Goal: Navigation & Orientation: Find specific page/section

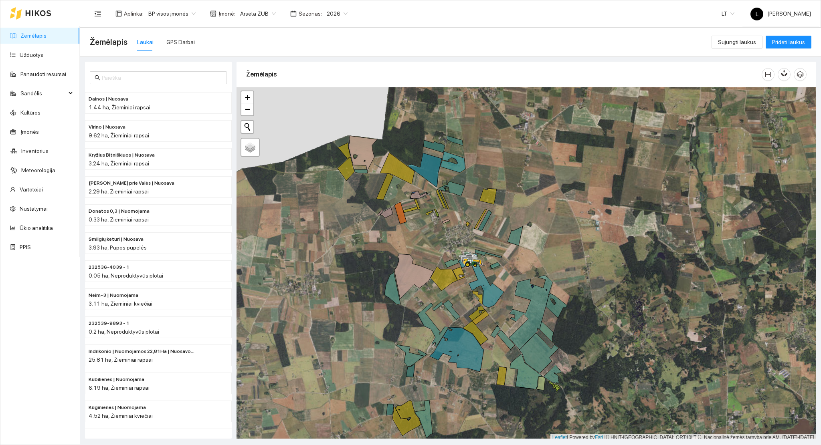
click at [306, 12] on span "Sezonas :" at bounding box center [310, 13] width 23 height 9
click at [327, 14] on span "2026" at bounding box center [337, 14] width 21 height 12
click at [327, 95] on div "2025" at bounding box center [330, 93] width 21 height 9
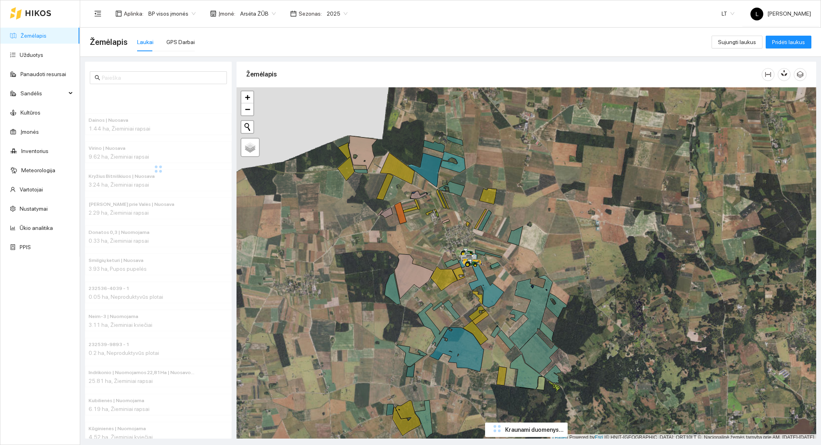
click at [50, 15] on icon at bounding box center [38, 13] width 26 height 6
